Goal: Task Accomplishment & Management: Manage account settings

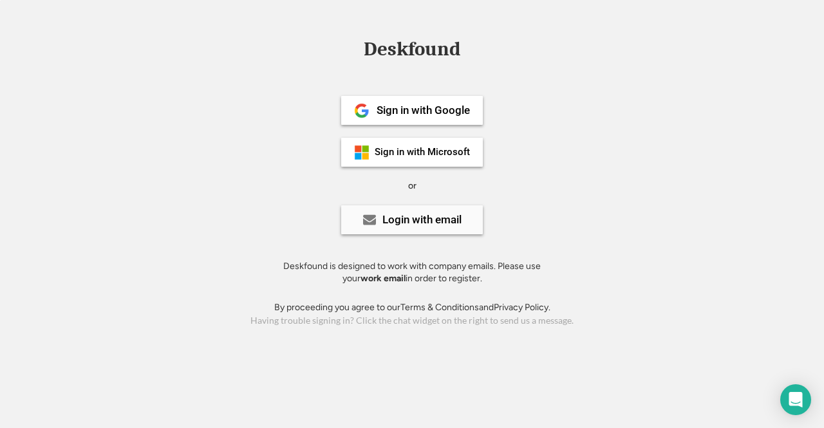
click at [389, 223] on div "Login with email" at bounding box center [421, 219] width 79 height 11
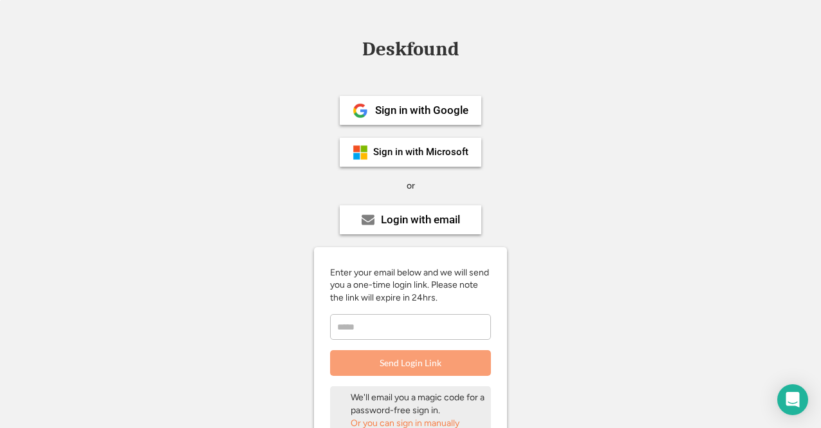
scroll to position [147, 0]
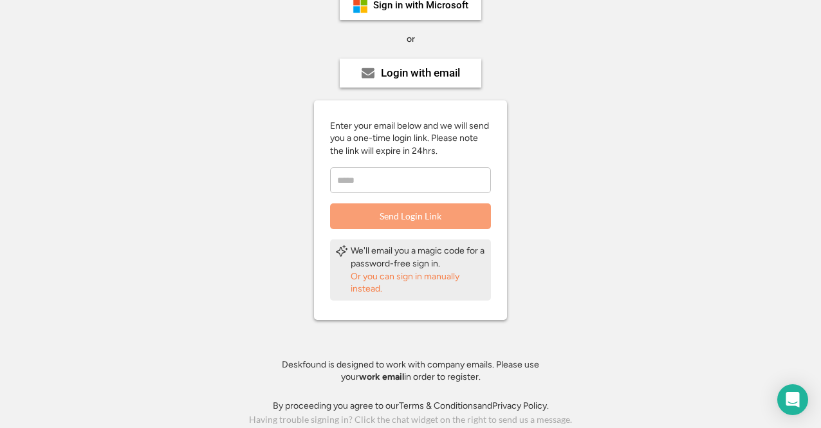
click at [369, 186] on input "email" at bounding box center [410, 180] width 161 height 26
type input "**********"
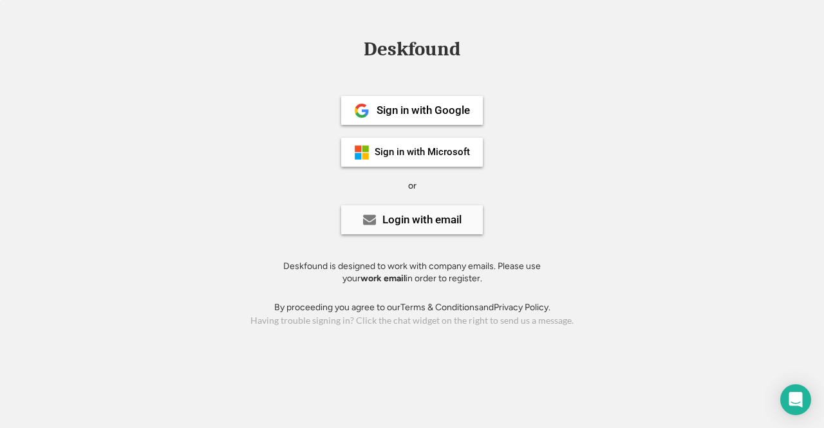
click at [395, 229] on div "Login with email" at bounding box center [412, 219] width 142 height 29
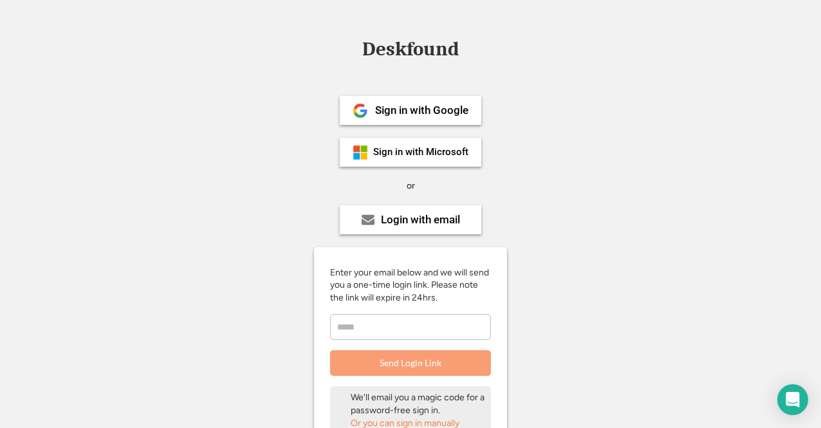
scroll to position [147, 0]
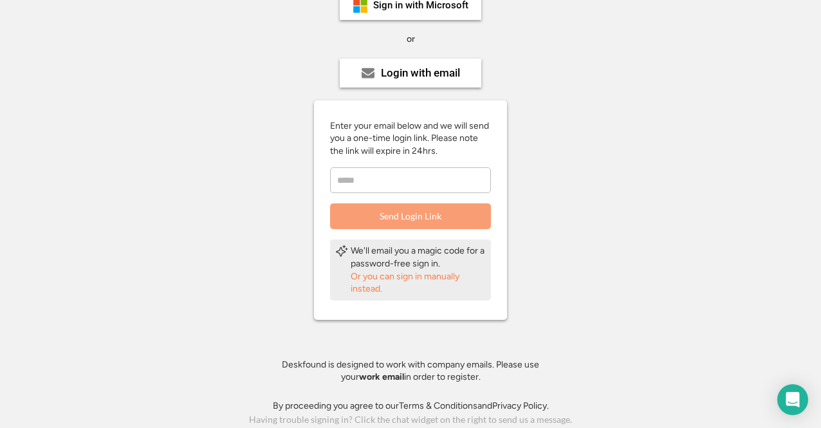
click at [355, 282] on div "Or you can sign in manually instead." at bounding box center [418, 282] width 135 height 25
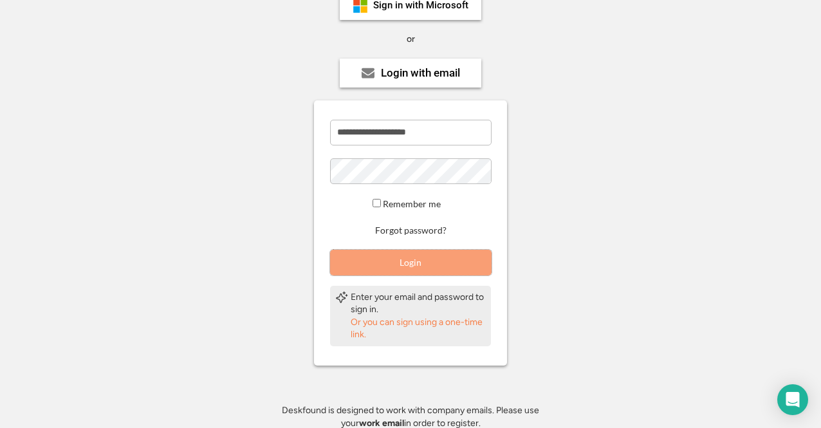
click at [414, 261] on button "Login" at bounding box center [411, 263] width 162 height 26
